Goal: Task Accomplishment & Management: Manage account settings

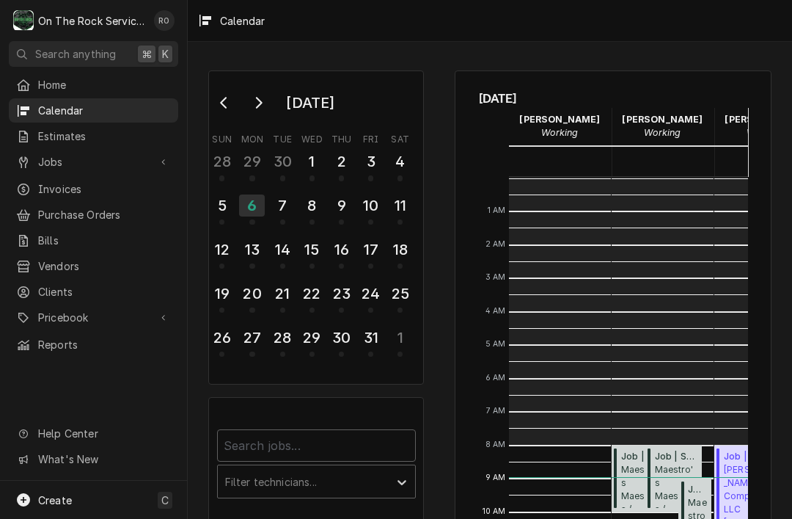
scroll to position [267, 0]
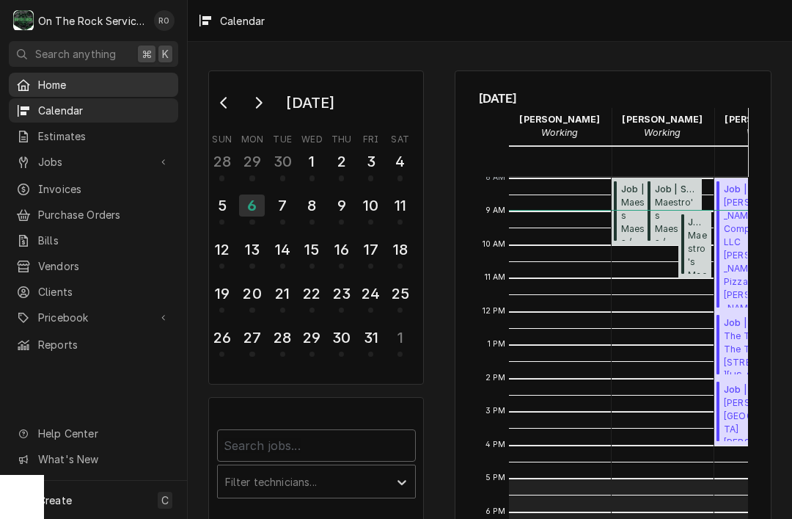
click at [109, 81] on span "Home" at bounding box center [104, 84] width 133 height 15
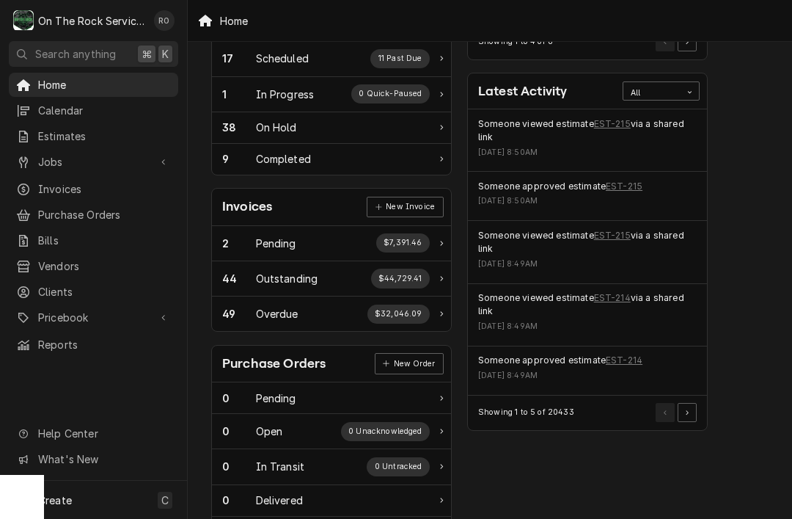
scroll to position [292, 3]
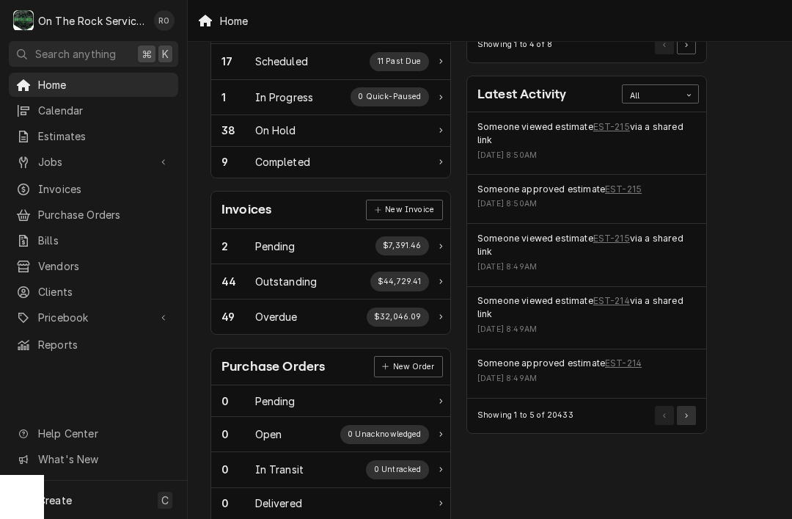
click at [690, 413] on button "Pagination Controls" at bounding box center [686, 415] width 19 height 19
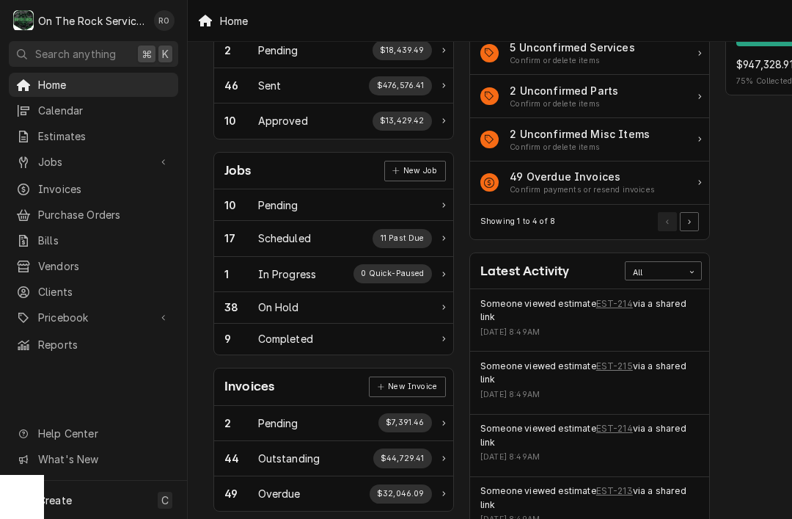
scroll to position [116, 0]
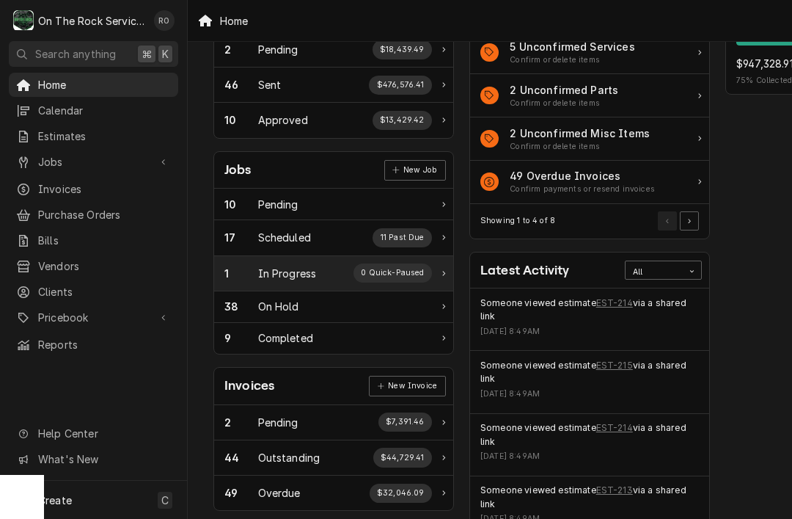
click at [344, 263] on div "1 In Progress 0 Quick-Paused" at bounding box center [328, 272] width 208 height 19
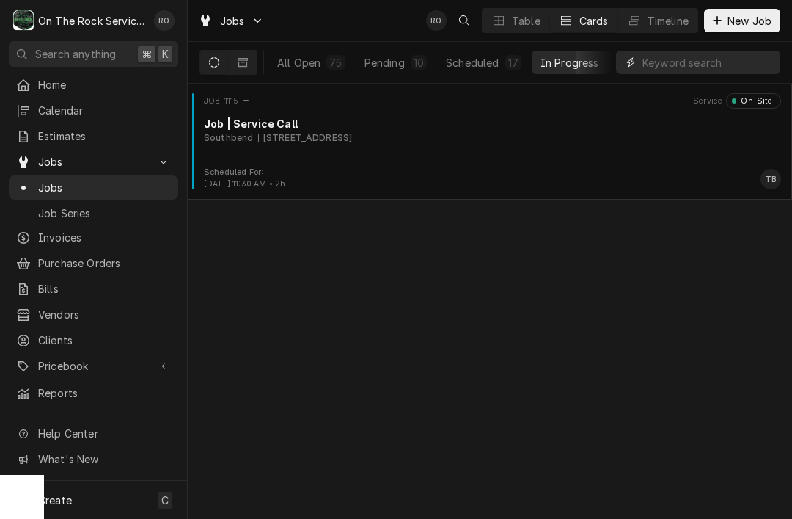
click at [715, 56] on input "Dynamic Content Wrapper" at bounding box center [708, 62] width 131 height 23
click at [307, 71] on button "All Open 75" at bounding box center [311, 62] width 86 height 23
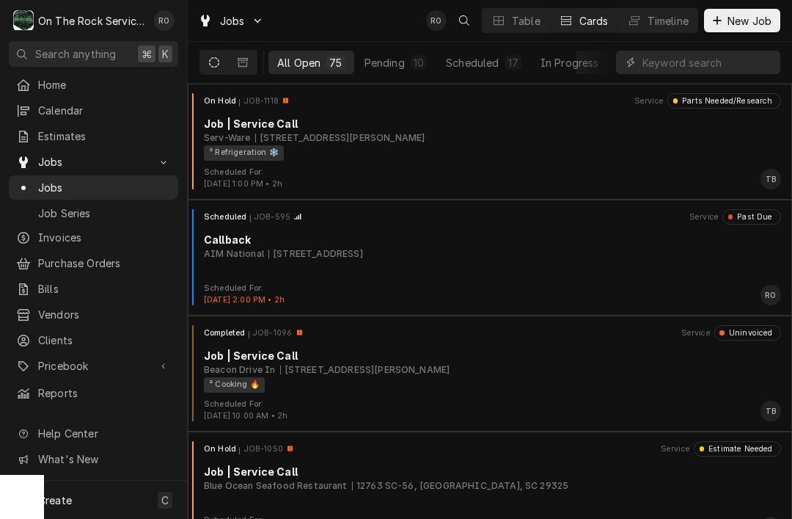
click at [704, 83] on div "All Open 75 Pending 10 Scheduled 17 In Progress 1 On Hold 38 Completed 9" at bounding box center [490, 63] width 604 height 42
click at [655, 71] on input "Dynamic Content Wrapper" at bounding box center [708, 62] width 131 height 23
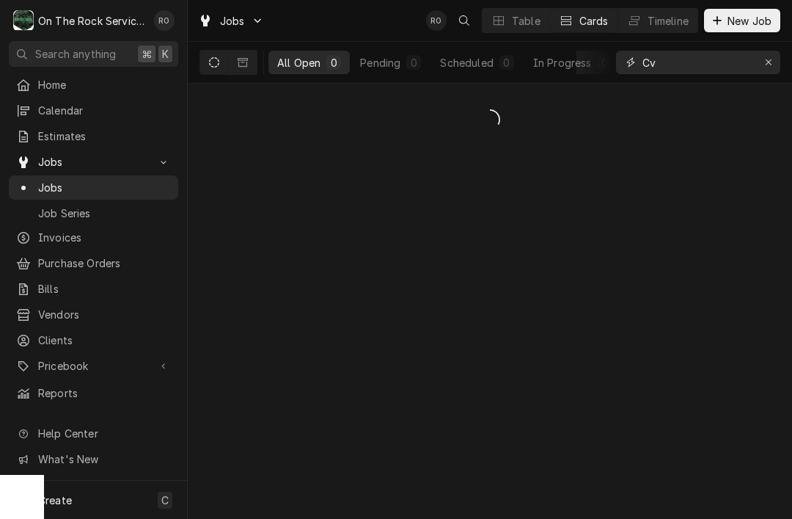
type input "C"
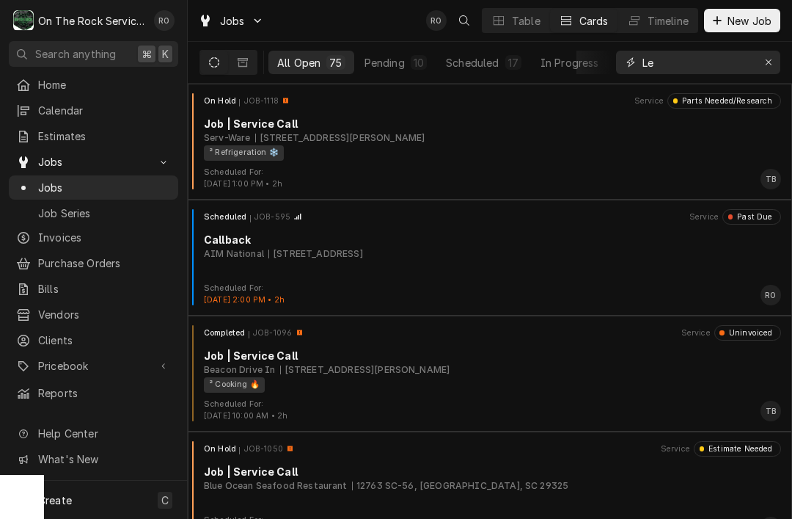
type input "L"
type input "Clemson"
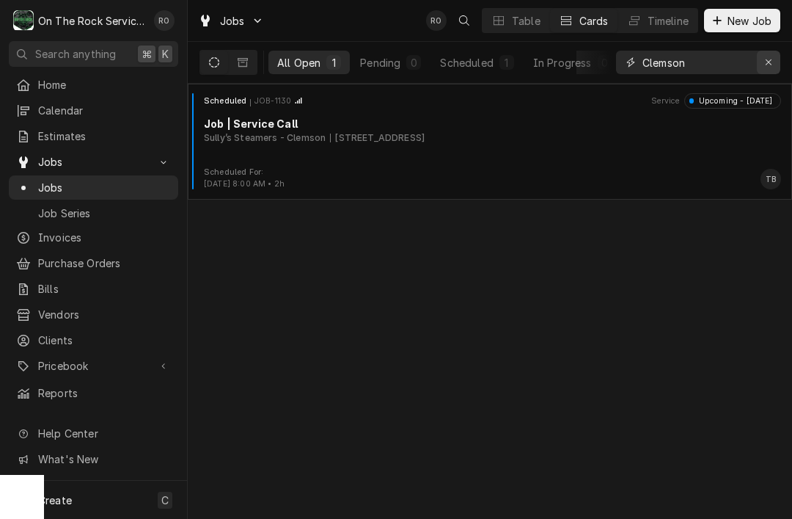
click at [779, 60] on button "Erase input" at bounding box center [768, 62] width 23 height 23
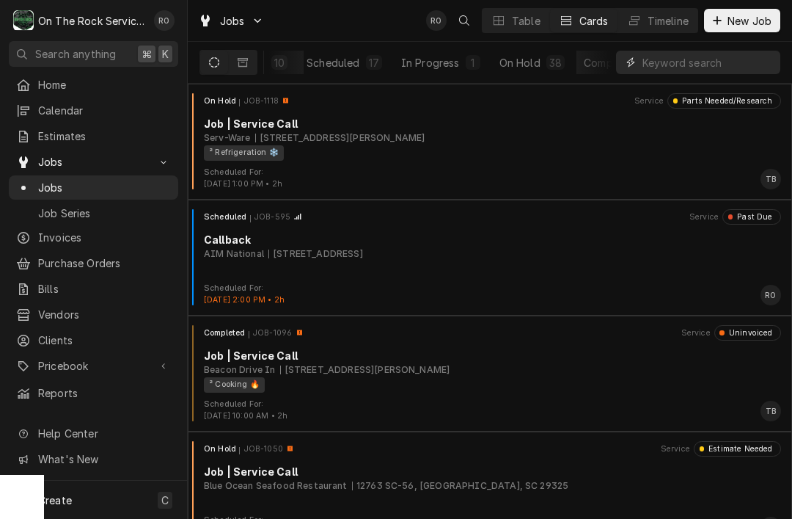
scroll to position [0, 136]
click at [428, 67] on div "In Progress" at bounding box center [434, 62] width 59 height 15
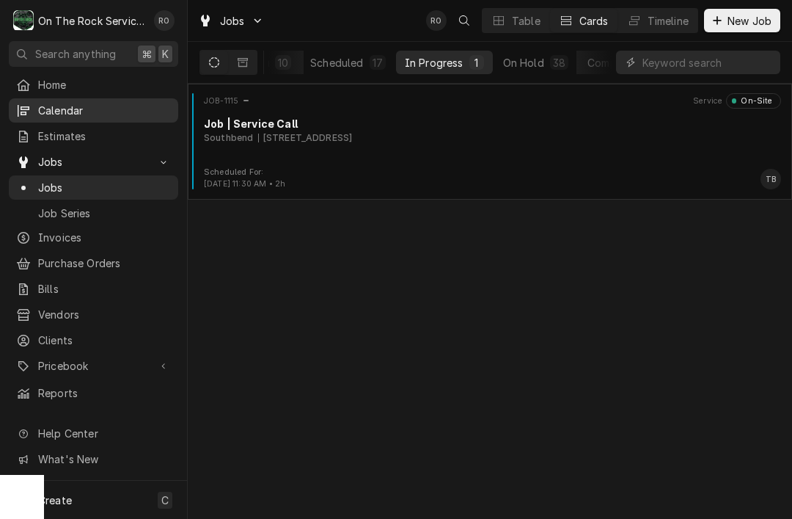
click at [108, 103] on span "Calendar" at bounding box center [104, 110] width 133 height 15
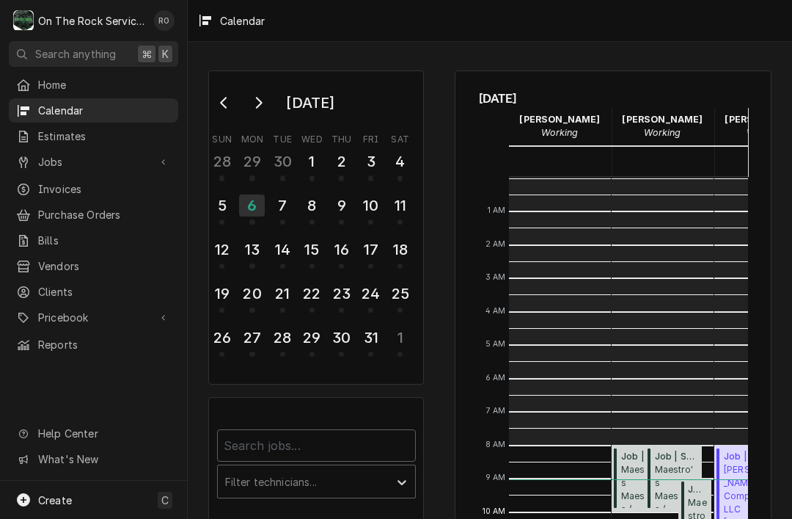
scroll to position [267, 0]
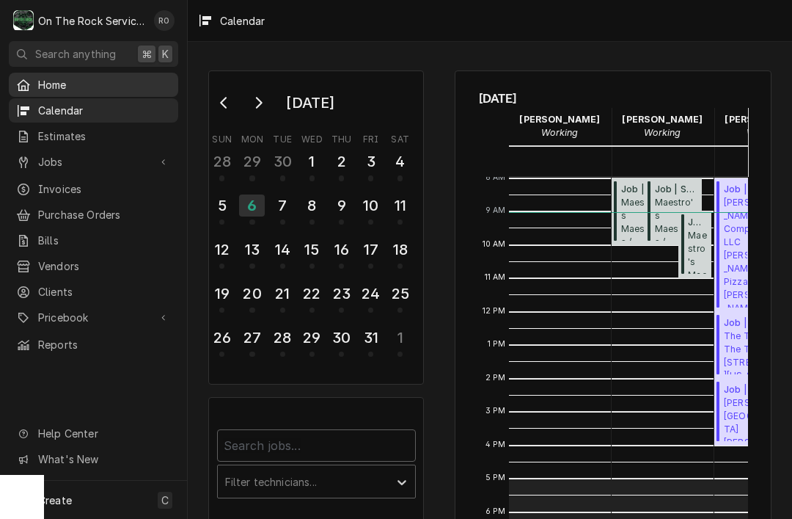
click at [81, 78] on span "Home" at bounding box center [104, 84] width 133 height 15
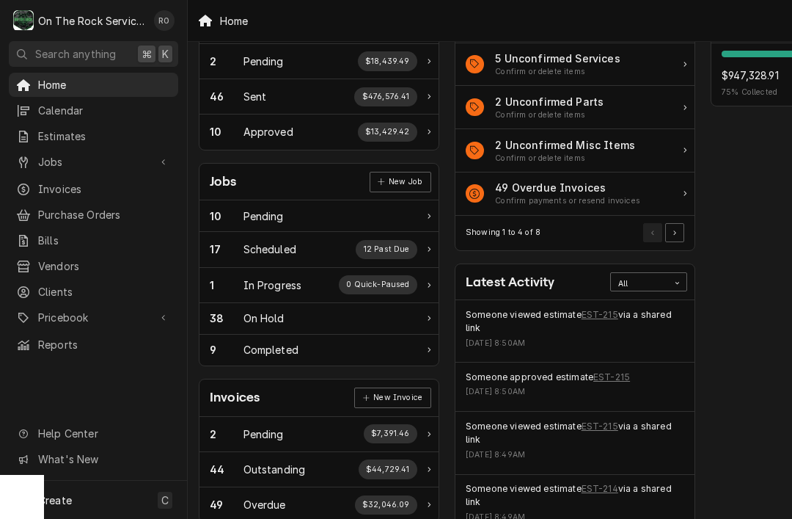
scroll to position [109, 15]
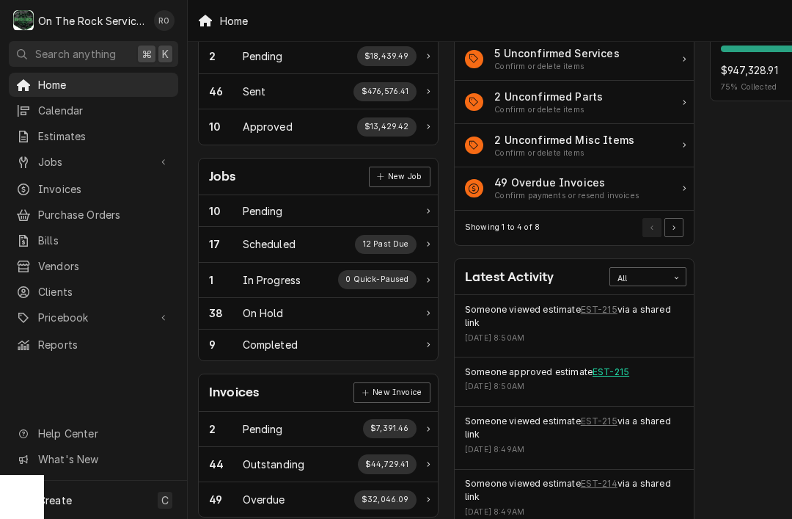
click at [609, 371] on link "EST-215" at bounding box center [611, 371] width 37 height 13
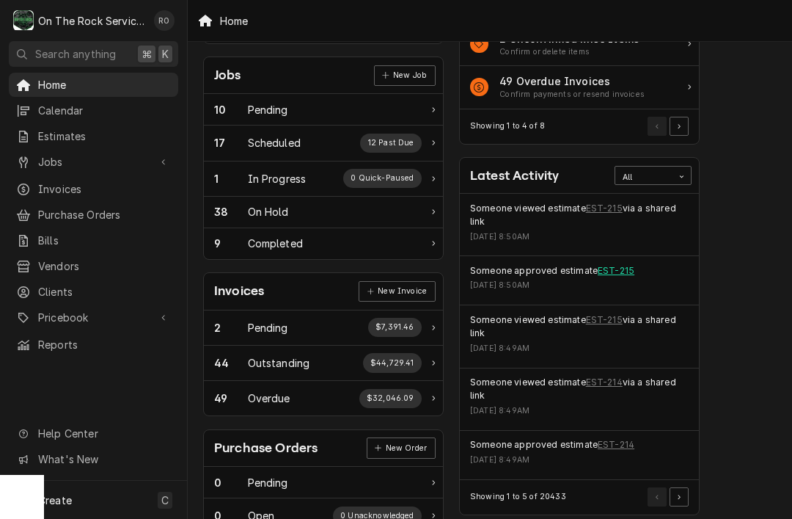
scroll to position [213, 10]
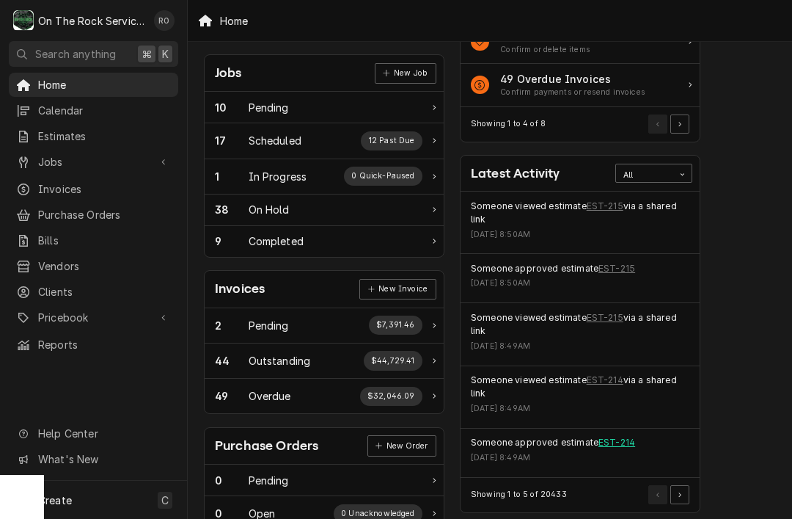
click at [608, 440] on link "EST-214" at bounding box center [617, 442] width 37 height 13
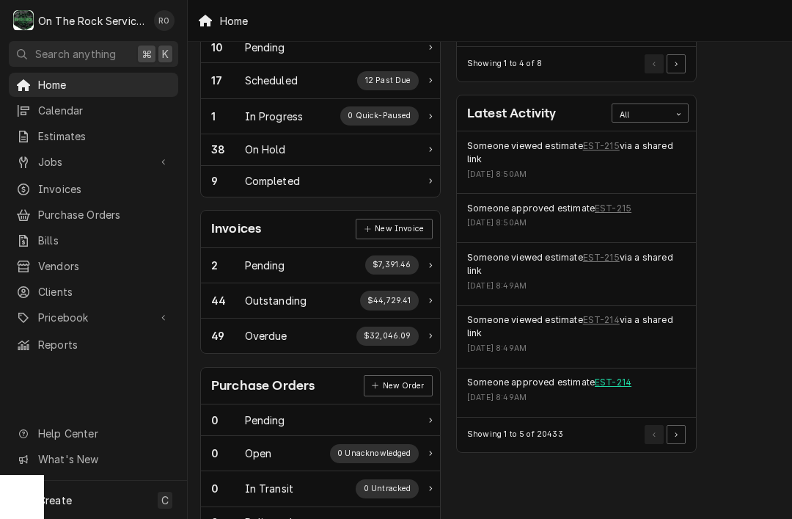
scroll to position [281, 18]
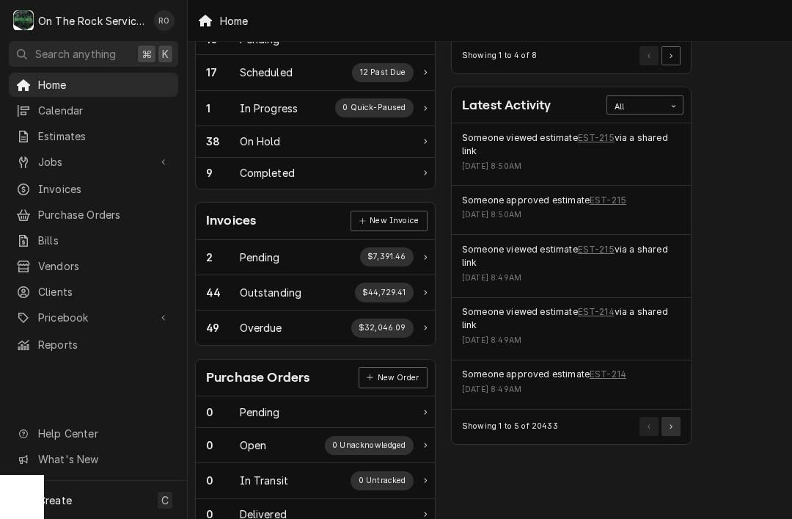
click at [680, 420] on button "Pagination Controls" at bounding box center [671, 426] width 19 height 19
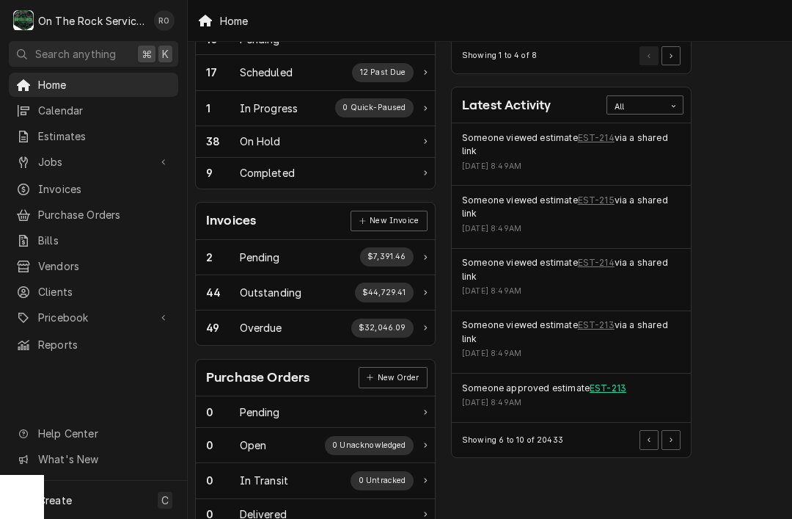
click at [615, 382] on link "EST-213" at bounding box center [608, 387] width 37 height 13
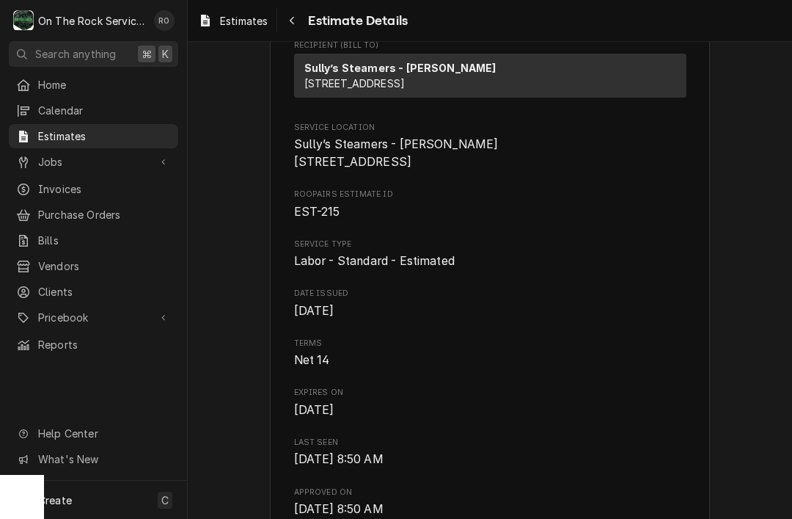
scroll to position [303, 0]
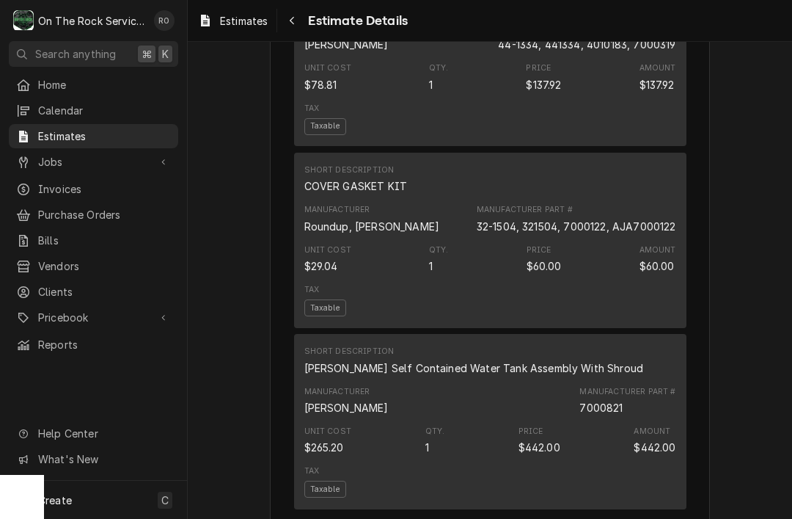
scroll to position [1155, 0]
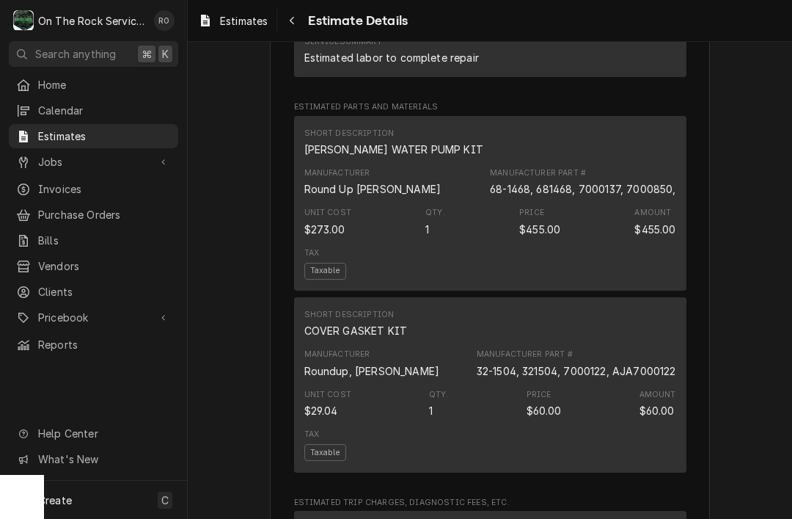
scroll to position [1015, 0]
click at [32, 156] on div "Jobs" at bounding box center [82, 161] width 133 height 15
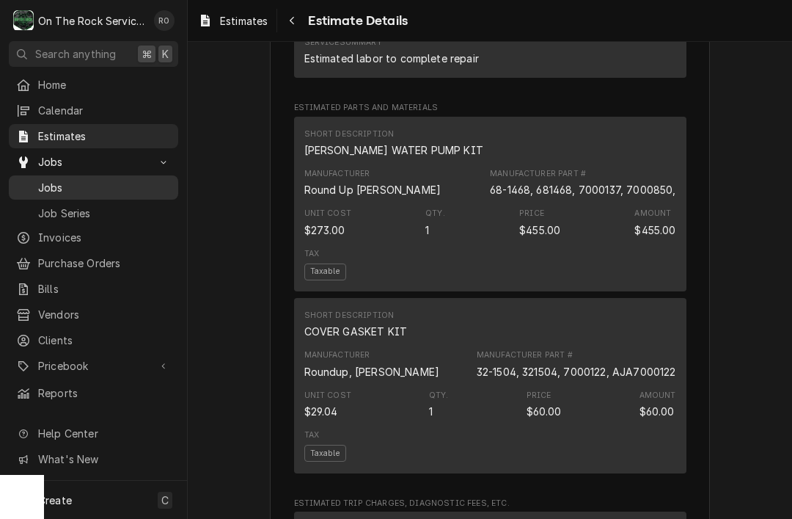
click at [35, 180] on div "Jobs" at bounding box center [93, 187] width 155 height 15
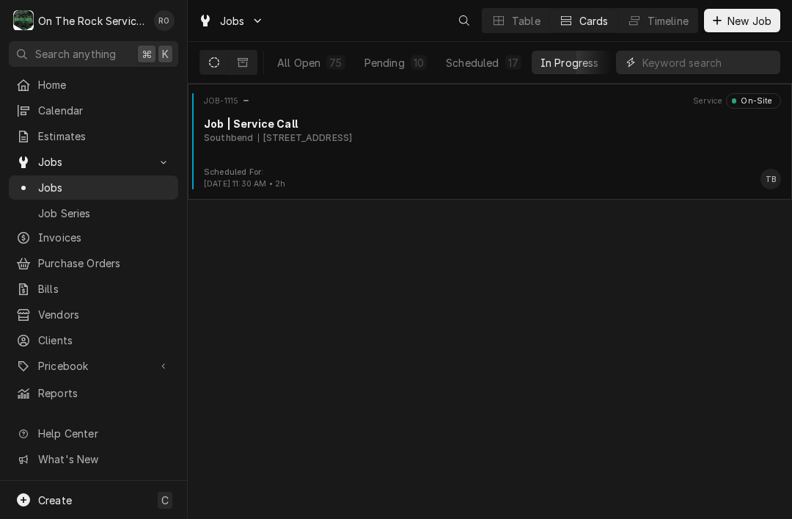
click at [717, 58] on input "Dynamic Content Wrapper" at bounding box center [708, 62] width 131 height 23
type input "Mauldin"
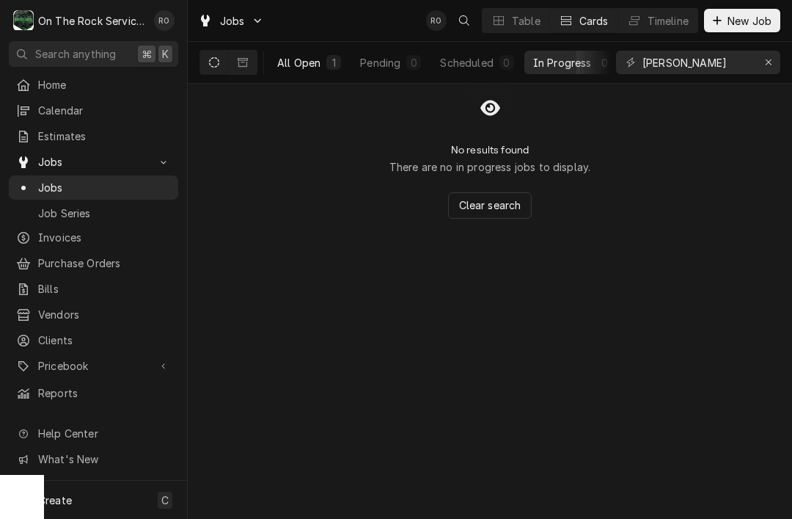
click at [310, 70] on button "All Open 1" at bounding box center [308, 62] width 81 height 23
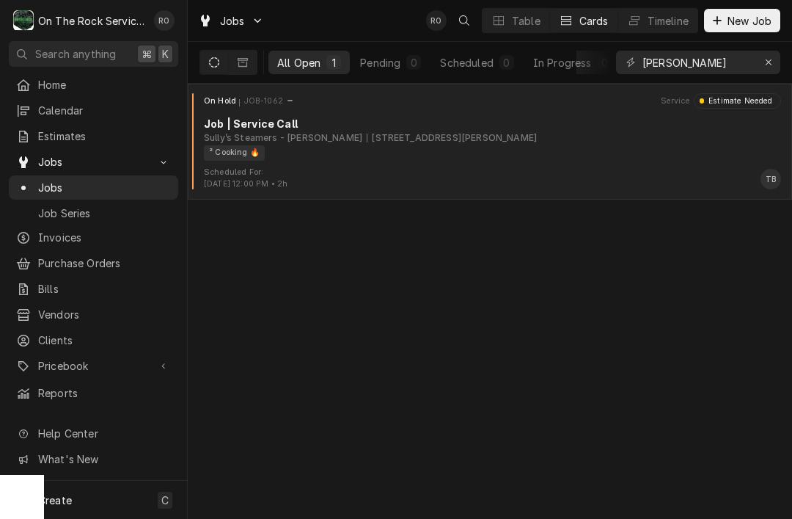
click at [505, 175] on div "Scheduled For: Sep 11th, 2025 - 12:00 PM • 2h TB" at bounding box center [490, 178] width 593 height 23
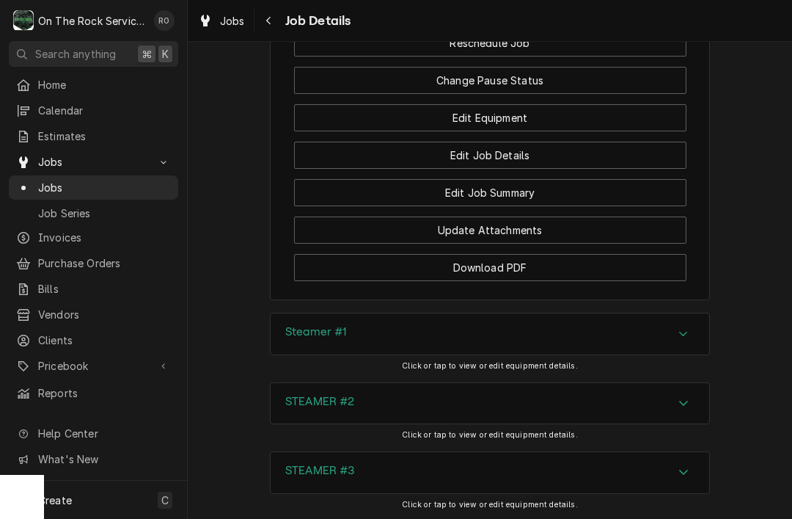
scroll to position [1719, 0]
click at [665, 343] on div "Steamer #1" at bounding box center [490, 332] width 439 height 41
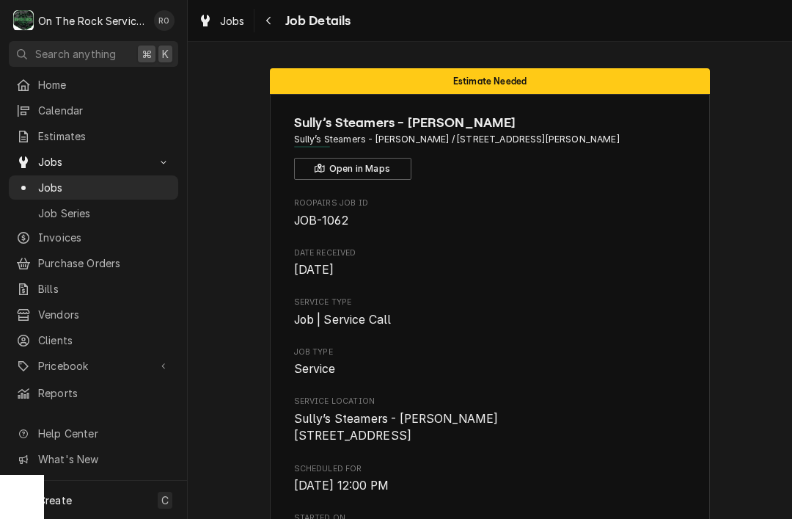
scroll to position [0, 0]
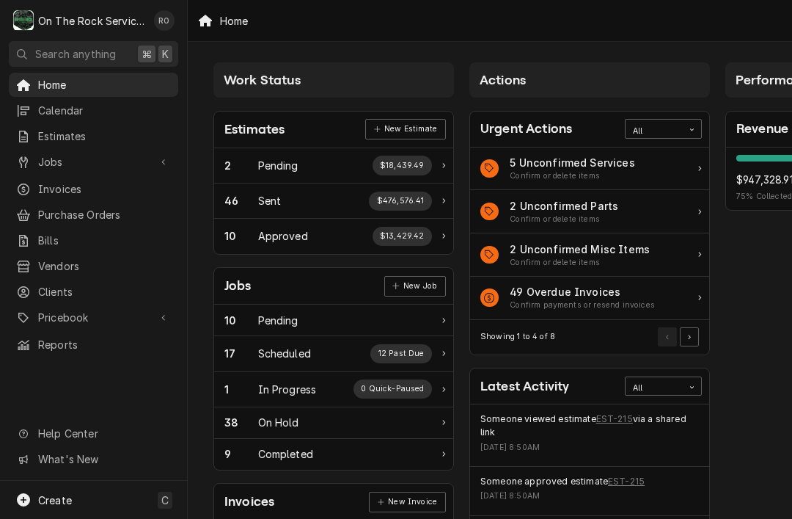
scroll to position [36, 0]
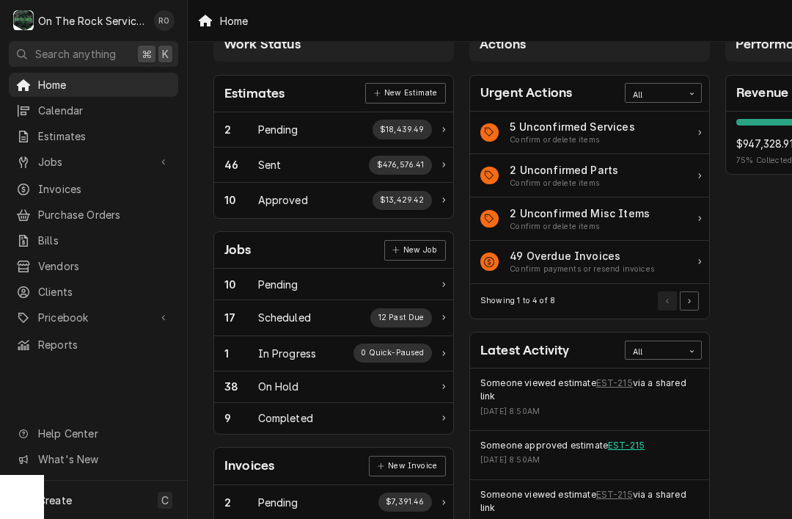
click at [613, 439] on link "EST-215" at bounding box center [626, 445] width 37 height 13
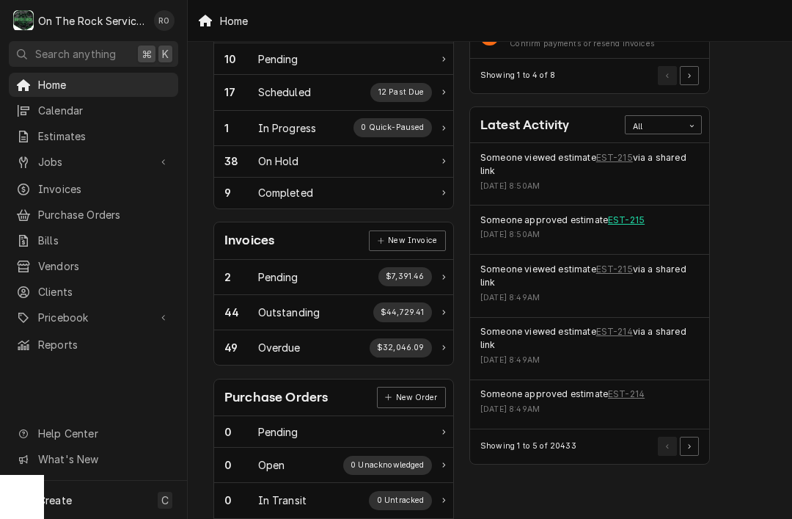
scroll to position [266, 0]
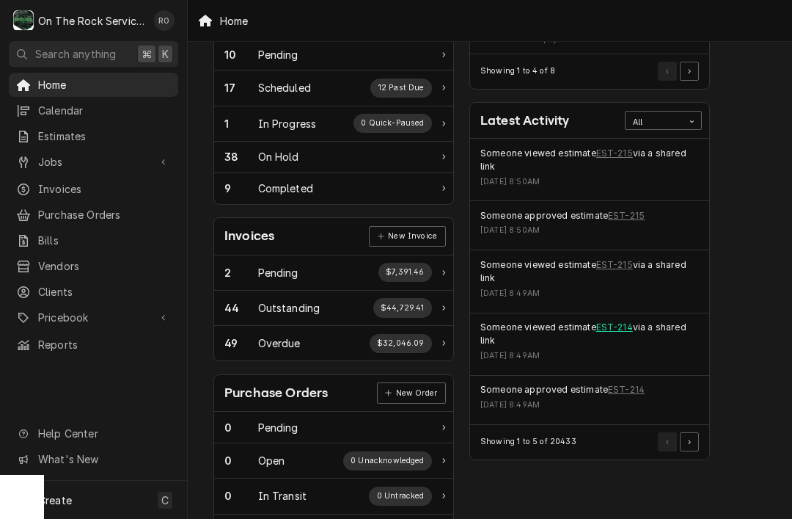
click at [608, 326] on link "EST-214" at bounding box center [614, 327] width 37 height 13
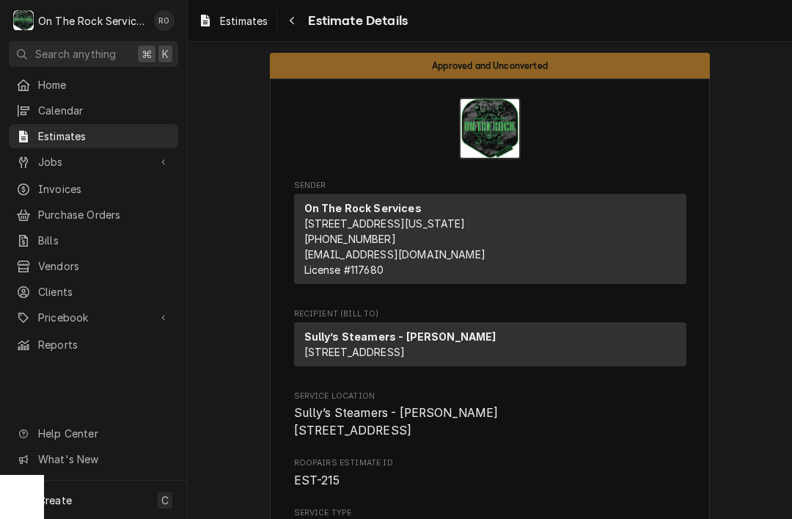
scroll to position [-2, 0]
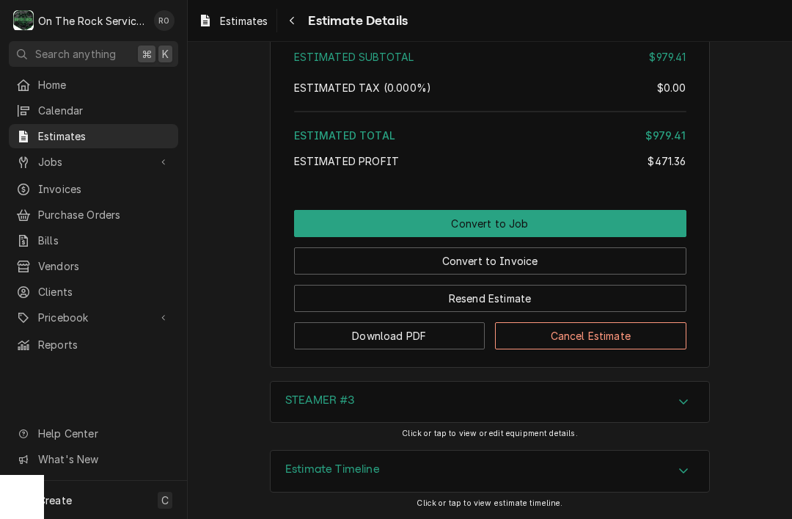
scroll to position [2730, 0]
click at [40, 87] on span "Home" at bounding box center [104, 84] width 133 height 15
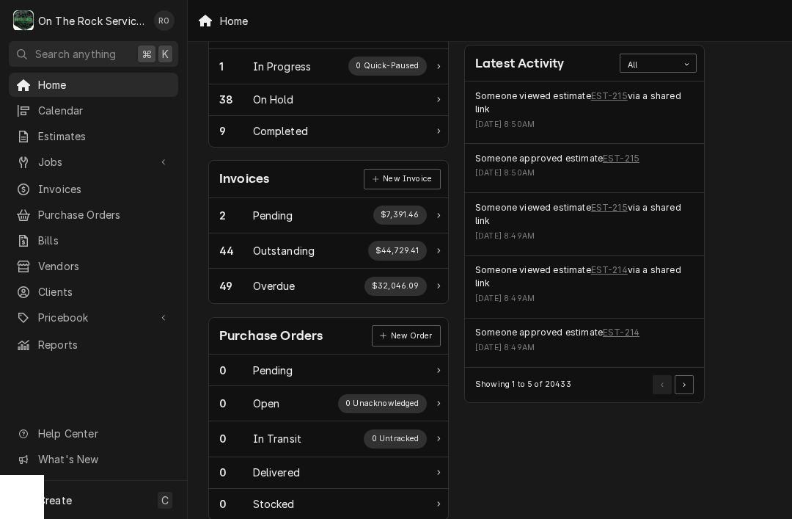
scroll to position [326, 3]
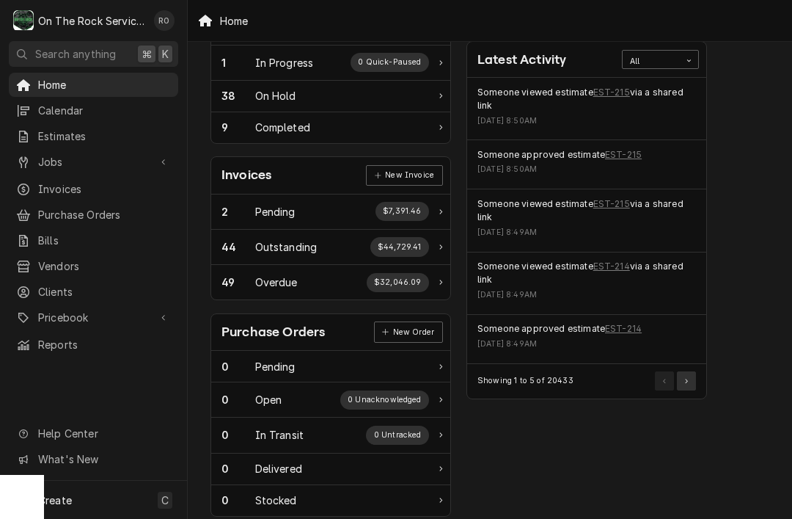
click at [685, 380] on button "Pagination Controls" at bounding box center [686, 380] width 19 height 19
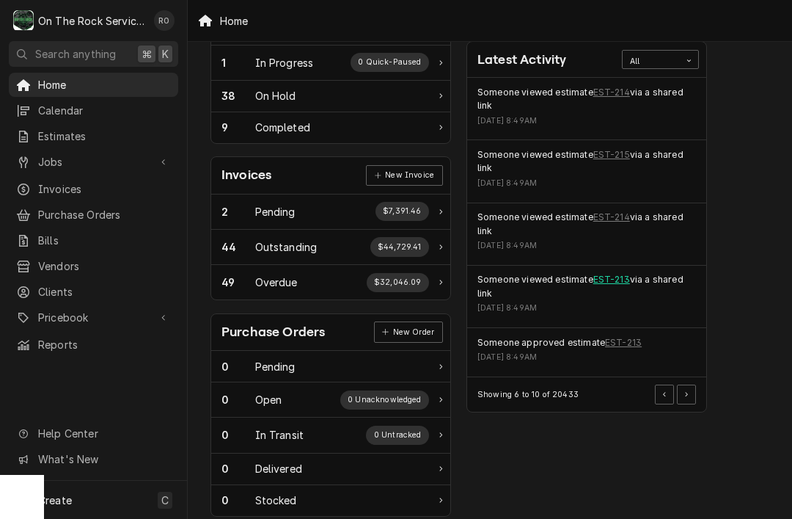
click at [599, 274] on link "EST-213" at bounding box center [611, 279] width 37 height 13
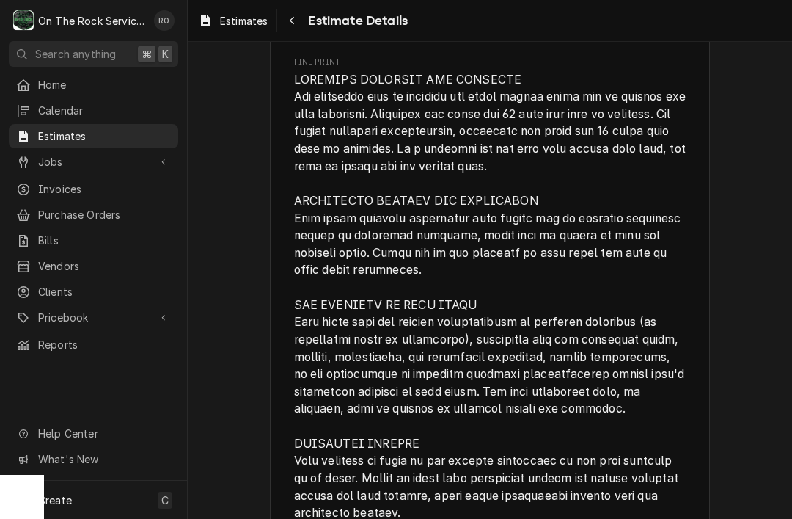
scroll to position [1857, 0]
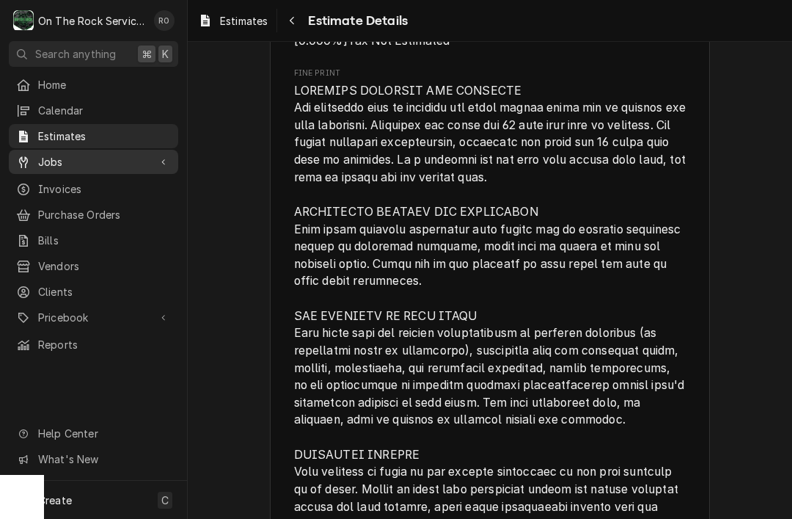
click at [39, 167] on link "Jobs" at bounding box center [93, 162] width 169 height 24
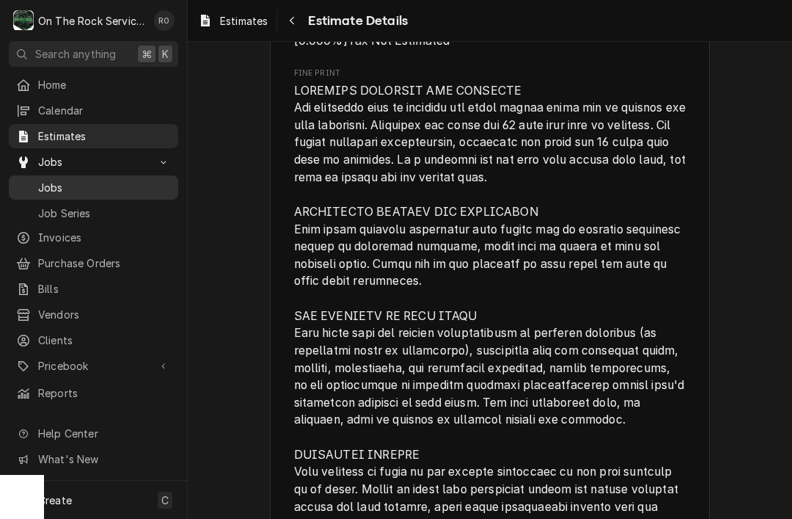
click at [37, 180] on div "Jobs" at bounding box center [93, 187] width 155 height 15
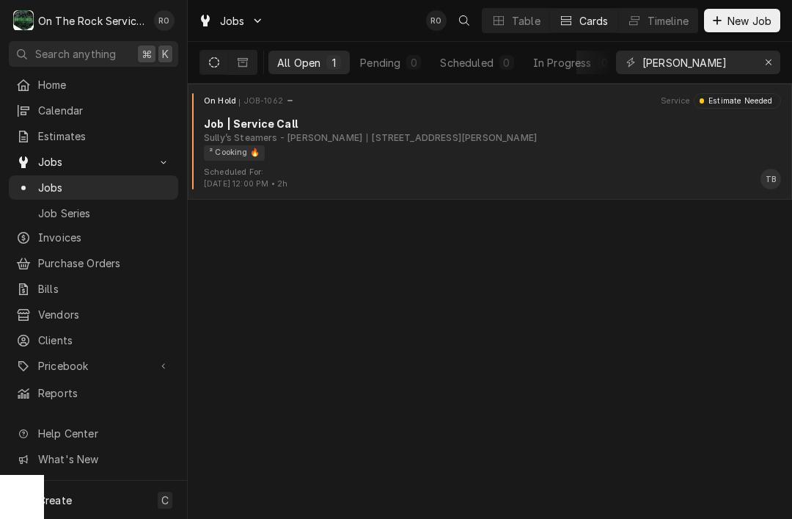
click at [595, 157] on div "² Cooking 🔥" at bounding box center [487, 152] width 567 height 15
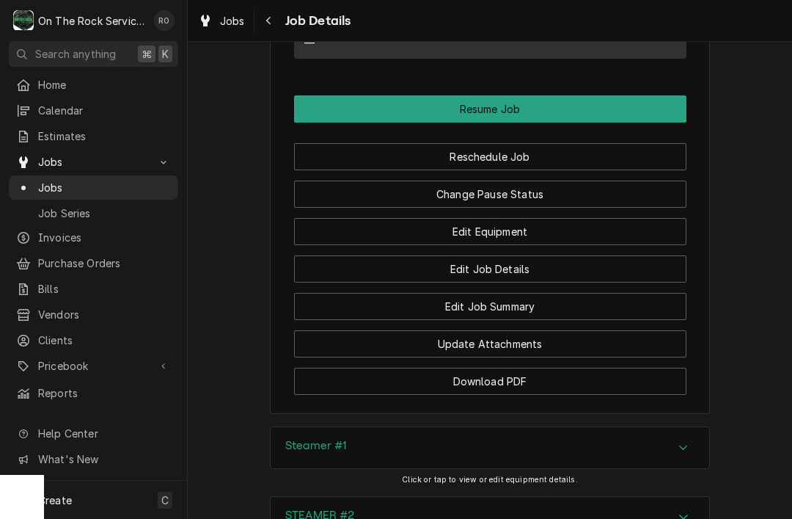
scroll to position [1609, 0]
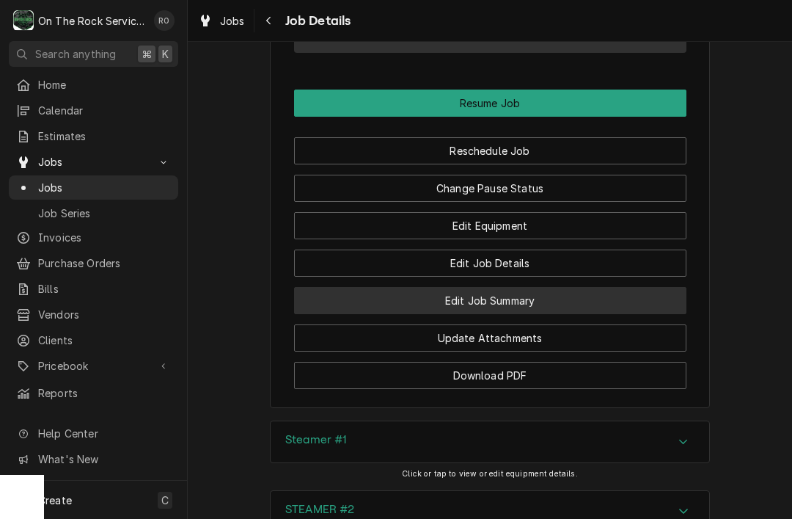
click at [606, 299] on button "Edit Job Summary" at bounding box center [490, 300] width 392 height 27
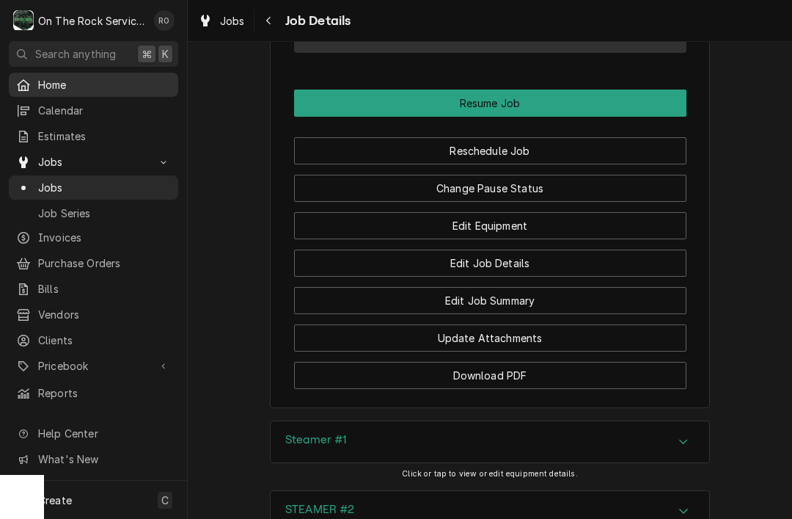
click at [40, 83] on span "Home" at bounding box center [104, 84] width 133 height 15
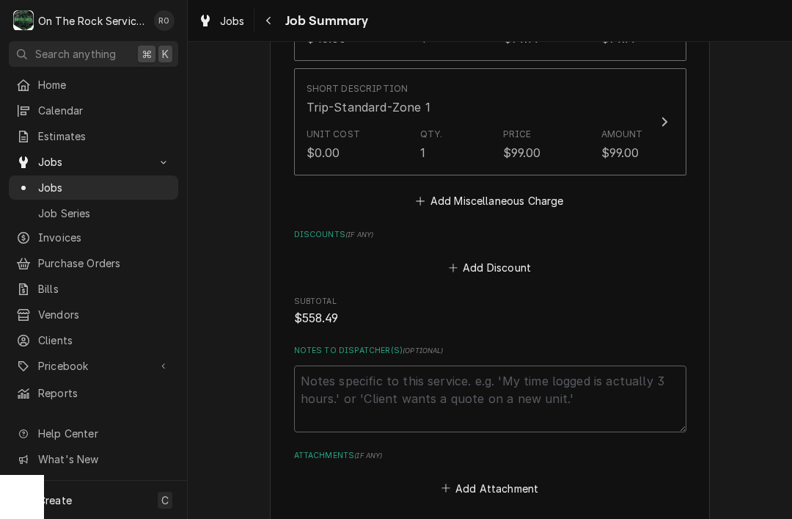
scroll to position [1194, 0]
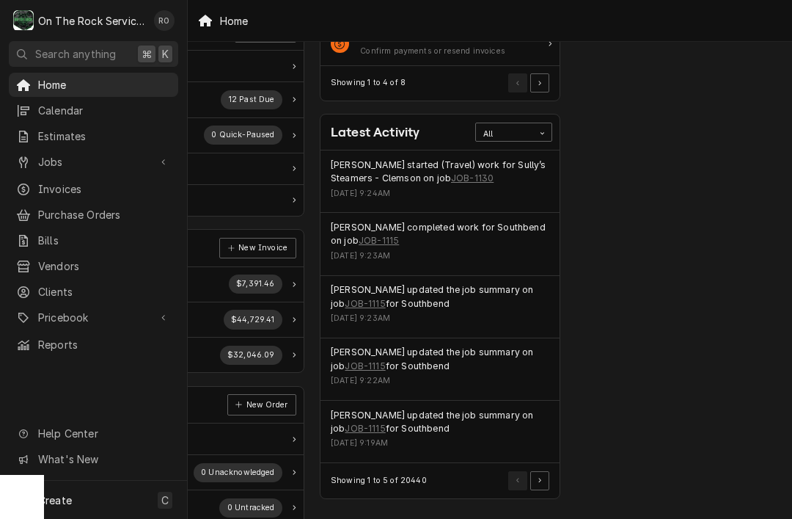
scroll to position [274, 150]
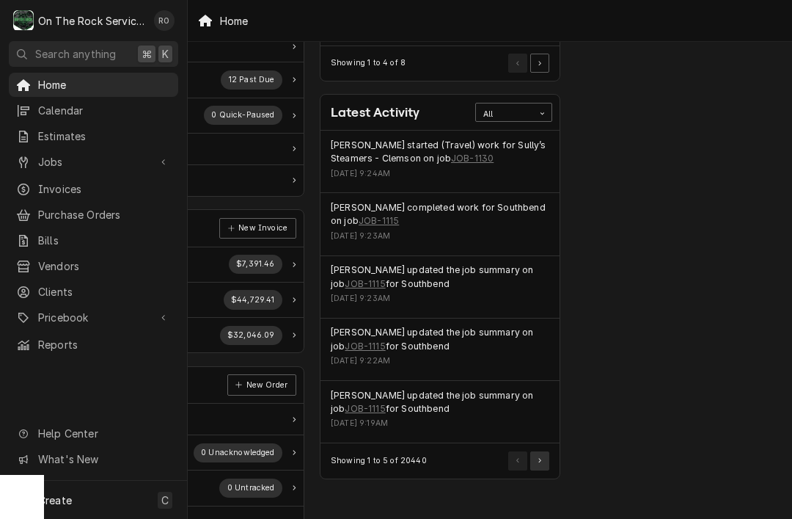
click at [547, 458] on button "Pagination Controls" at bounding box center [539, 460] width 19 height 19
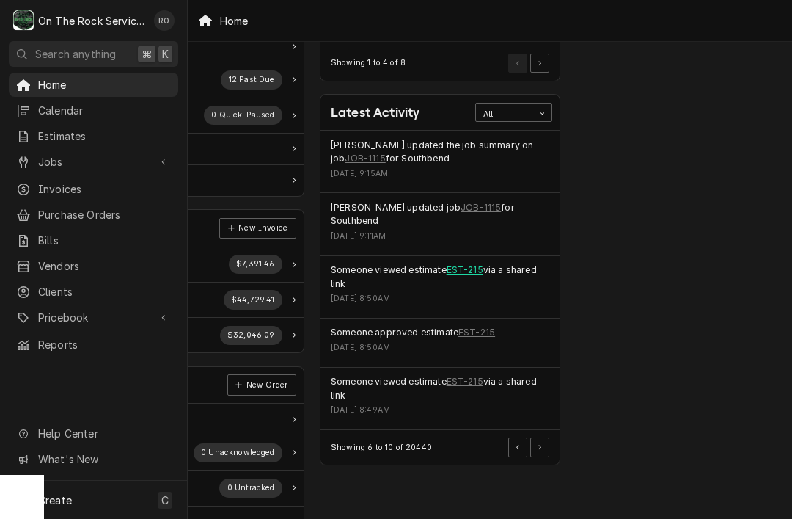
click at [472, 263] on link "EST-215" at bounding box center [465, 269] width 37 height 13
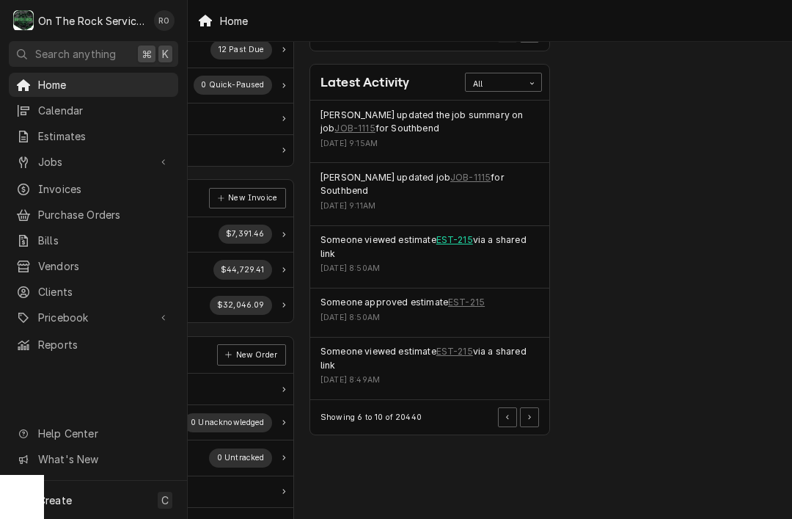
scroll to position [306, 167]
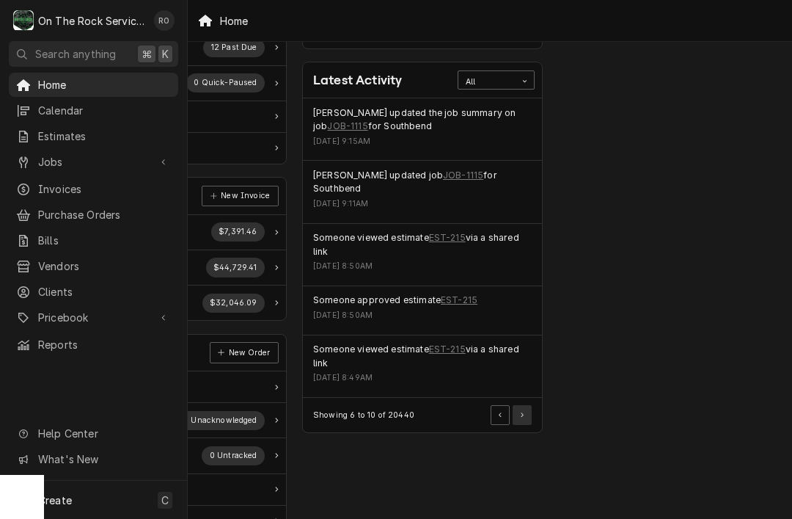
click at [527, 405] on button "Pagination Controls" at bounding box center [522, 414] width 19 height 19
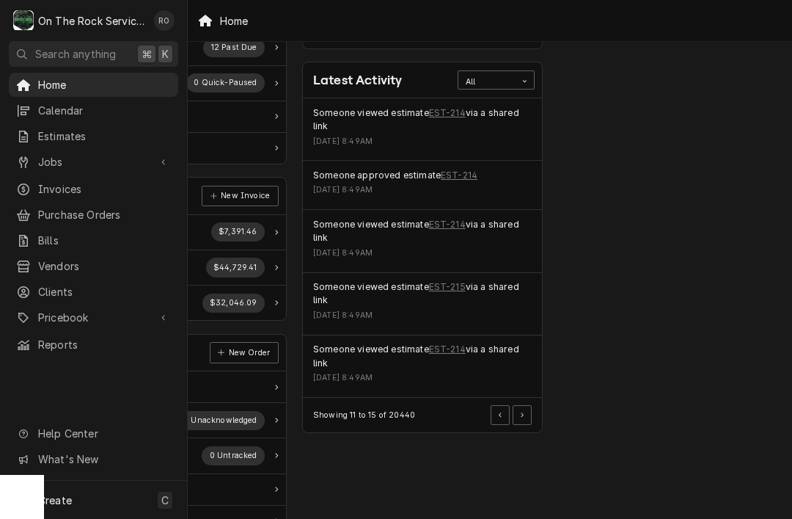
click at [454, 125] on div "Someone viewed estimate EST-214 via a shared link" at bounding box center [422, 119] width 219 height 27
click at [446, 111] on link "EST-214" at bounding box center [447, 112] width 37 height 13
click at [522, 412] on icon "Pagination Controls" at bounding box center [522, 414] width 3 height 5
click at [442, 116] on link "EST-213" at bounding box center [447, 112] width 37 height 13
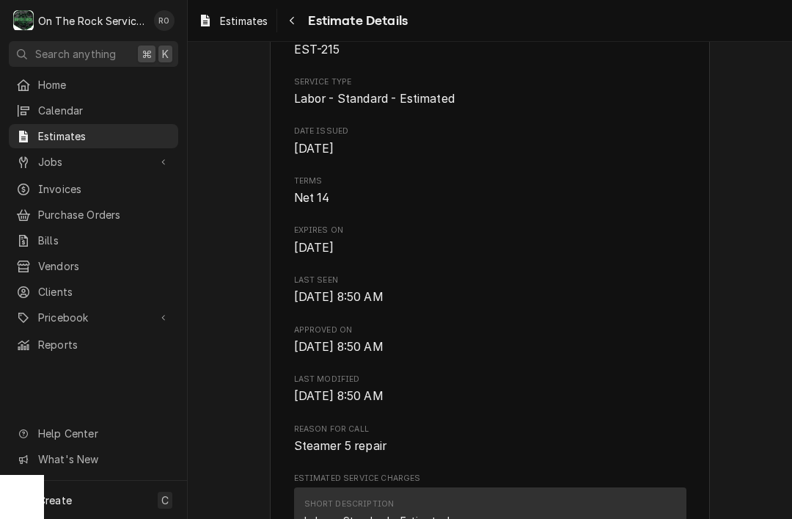
scroll to position [355, 0]
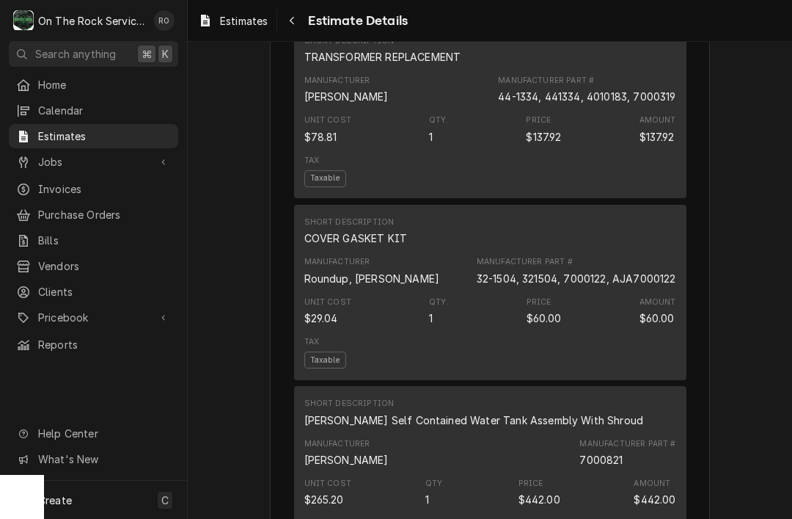
scroll to position [1106, 0]
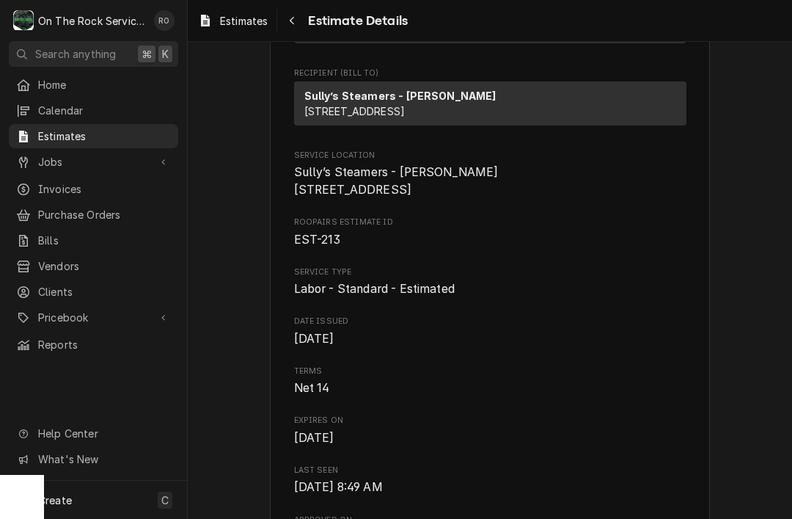
scroll to position [240, 0]
click at [100, 160] on span "Jobs" at bounding box center [93, 161] width 111 height 15
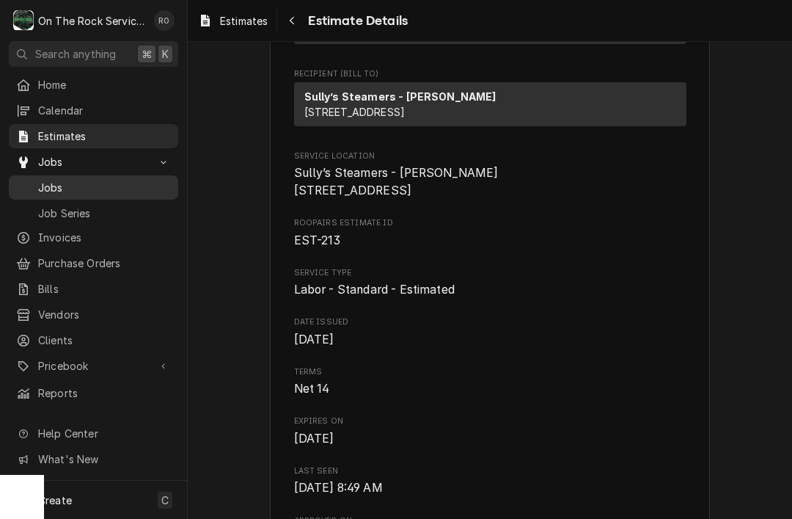
click at [141, 187] on span "Jobs" at bounding box center [104, 187] width 133 height 15
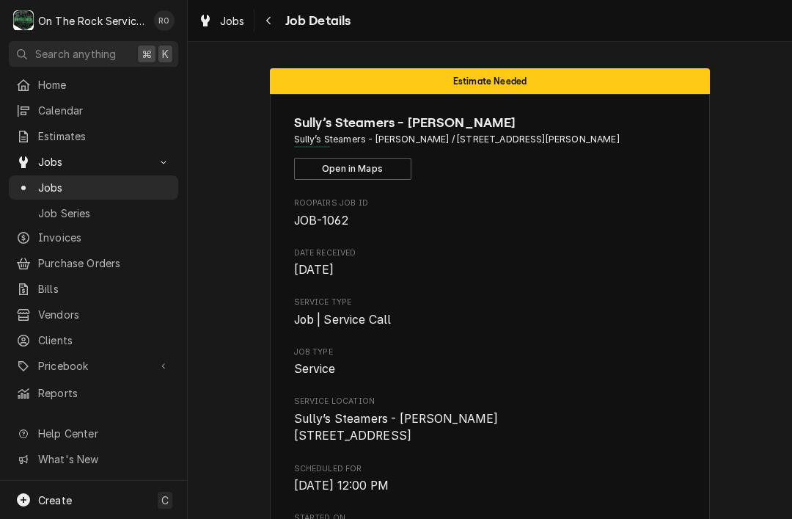
click at [93, 103] on span "Calendar" at bounding box center [104, 110] width 133 height 15
click at [92, 85] on span "Home" at bounding box center [104, 84] width 133 height 15
click at [82, 93] on link "Home" at bounding box center [93, 85] width 169 height 24
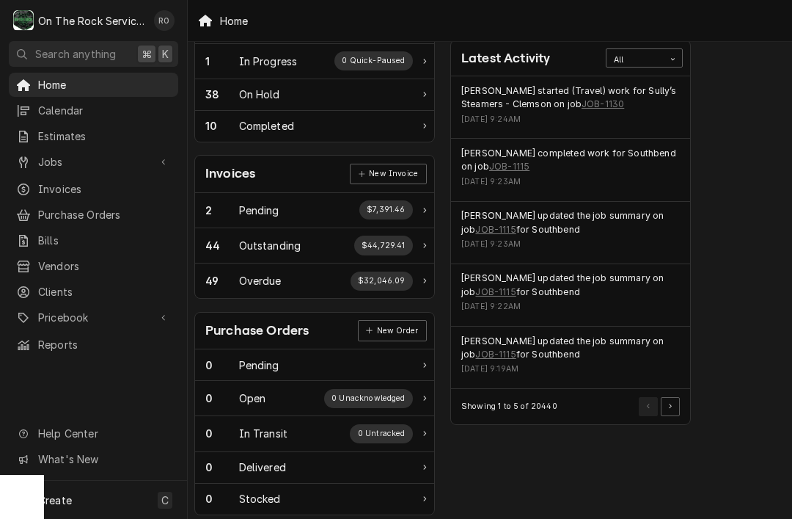
scroll to position [329, 19]
